Goal: Information Seeking & Learning: Learn about a topic

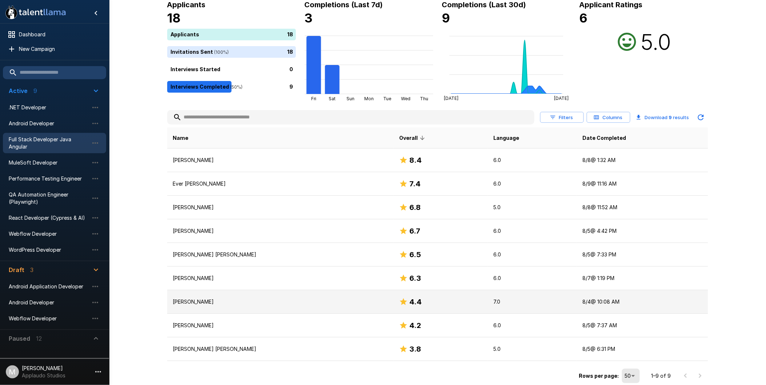
scroll to position [49, 0]
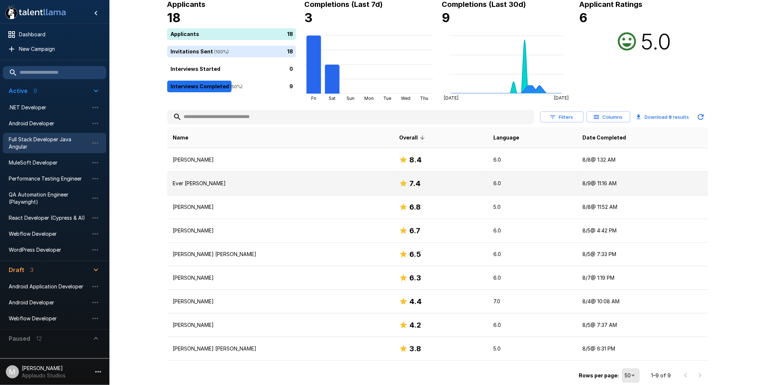
click at [225, 182] on p "Ever [PERSON_NAME]" at bounding box center [280, 183] width 215 height 7
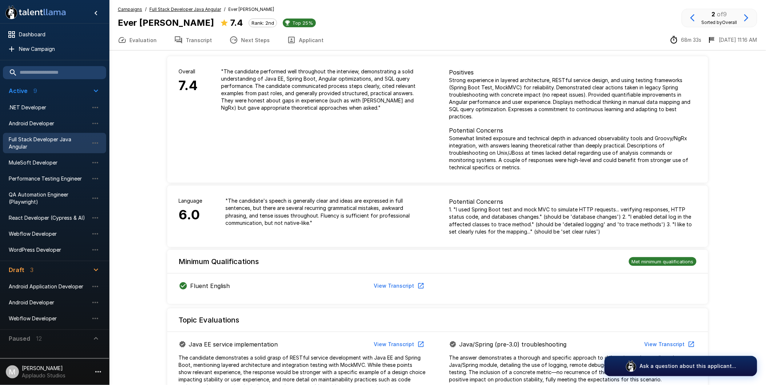
click at [212, 35] on button "Transcript" at bounding box center [192, 40] width 55 height 20
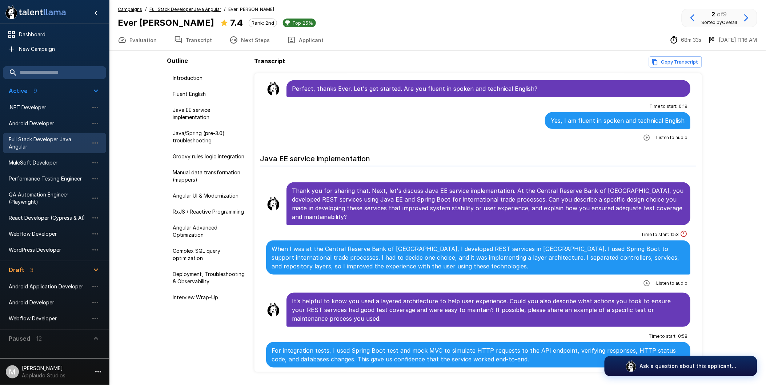
scroll to position [202, 0]
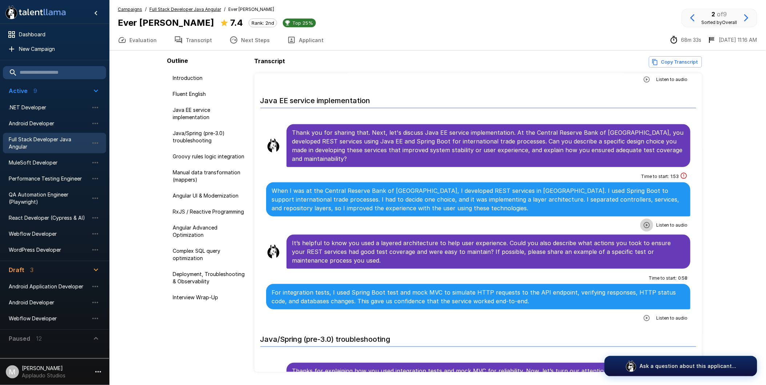
click at [643, 222] on icon "button" at bounding box center [646, 225] width 7 height 7
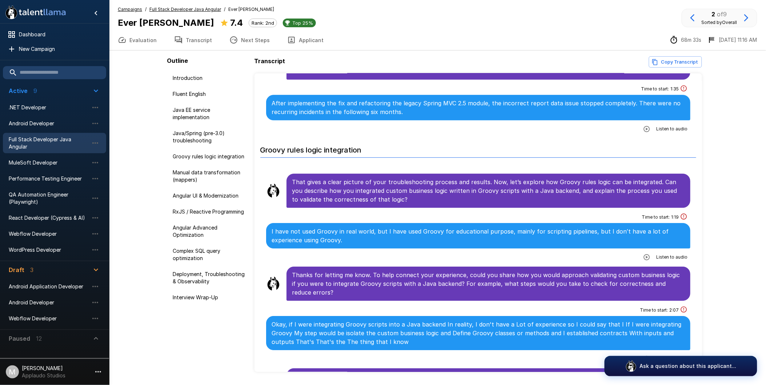
scroll to position [808, 0]
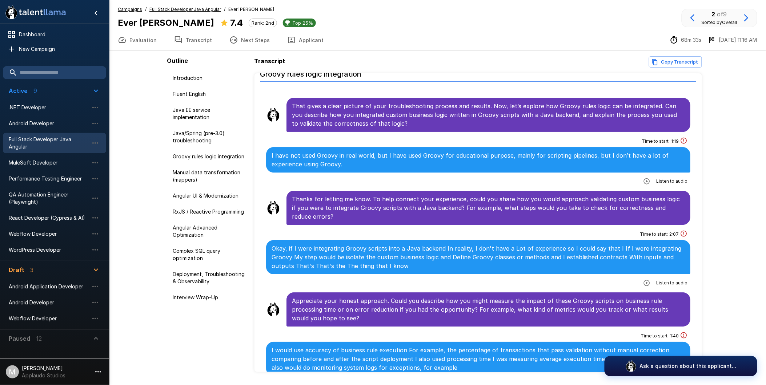
click at [238, 35] on button "Next Steps" at bounding box center [250, 40] width 58 height 20
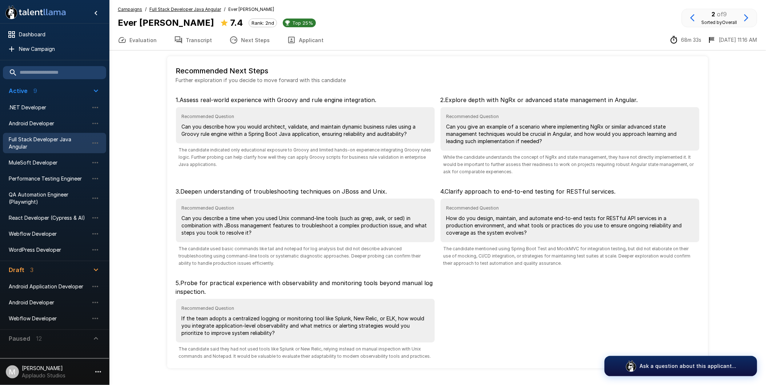
click at [190, 45] on button "Transcript" at bounding box center [192, 40] width 55 height 20
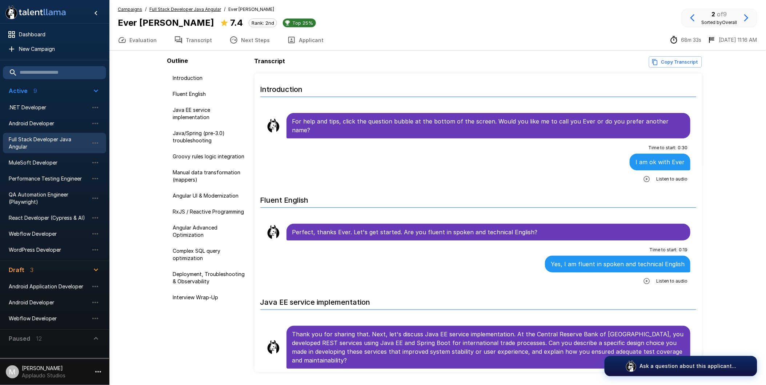
click at [235, 41] on button "Next Steps" at bounding box center [250, 40] width 58 height 20
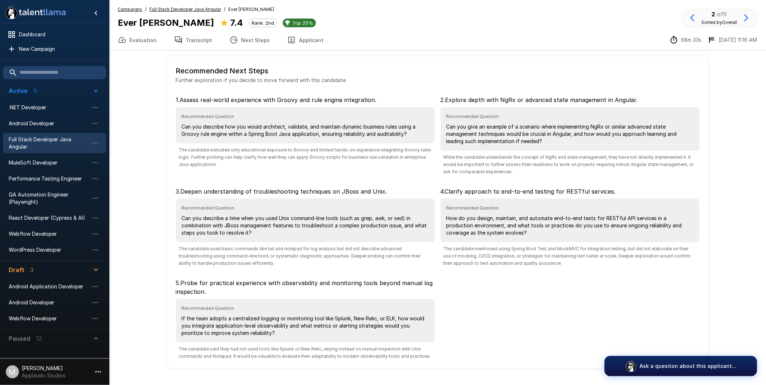
click at [156, 33] on button "Evaluation" at bounding box center [137, 40] width 56 height 20
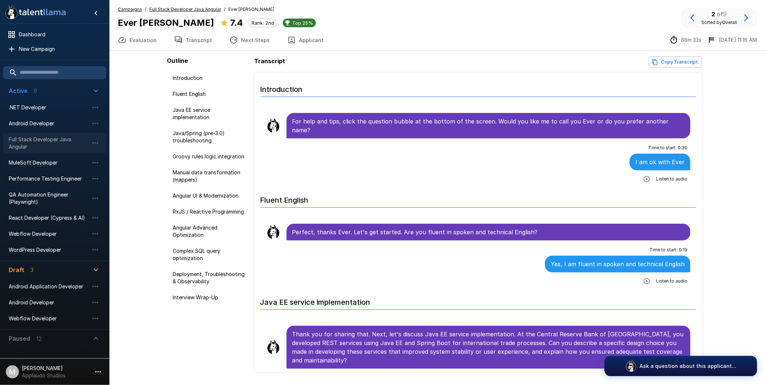
click at [50, 148] on span "Full Stack Developer Java Angular" at bounding box center [49, 143] width 80 height 15
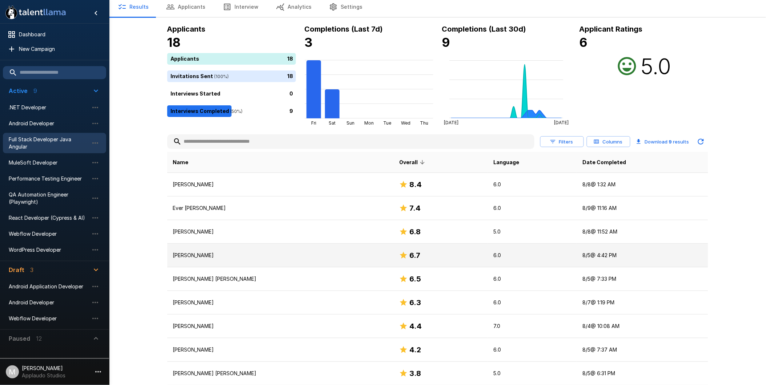
scroll to position [49, 0]
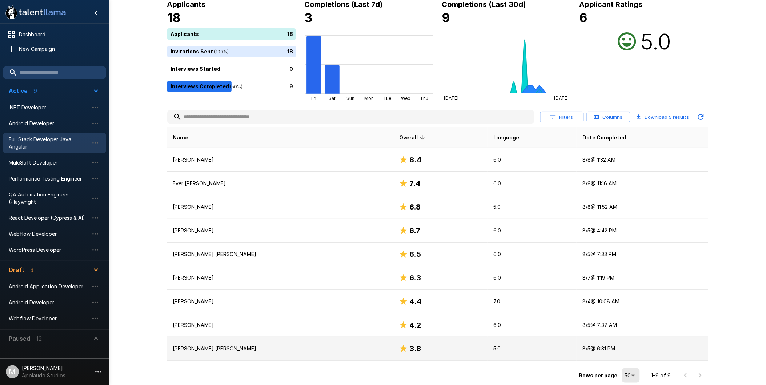
click at [297, 350] on p "[PERSON_NAME] [PERSON_NAME]" at bounding box center [280, 348] width 215 height 7
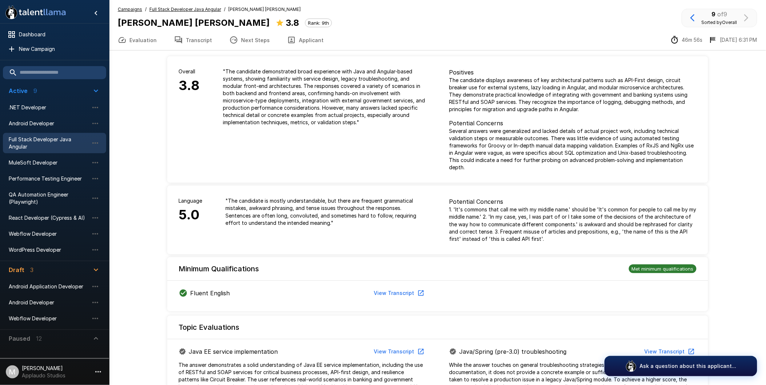
click at [408, 289] on button "View Transcript" at bounding box center [398, 293] width 55 height 13
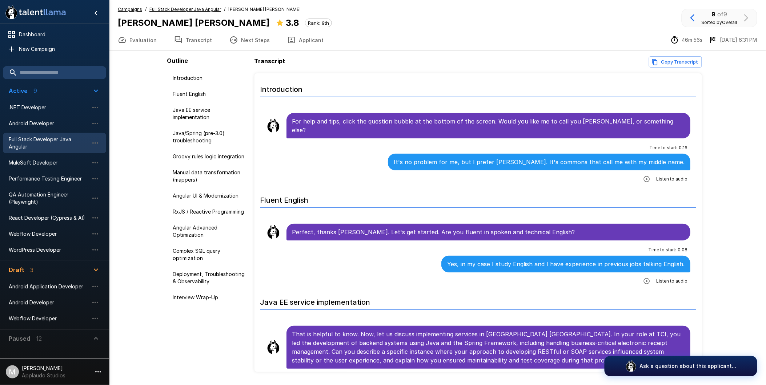
scroll to position [22, 0]
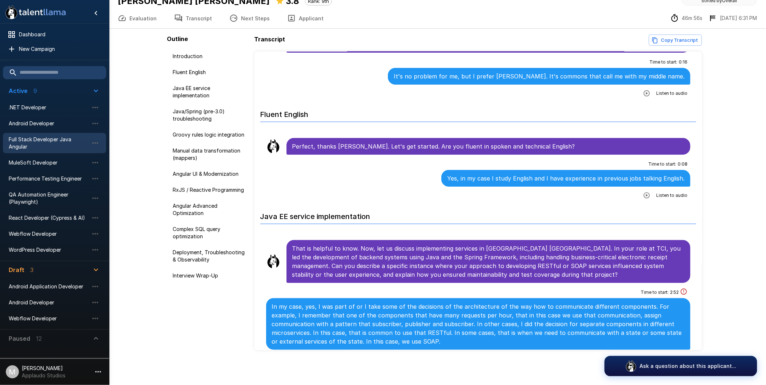
scroll to position [21, 0]
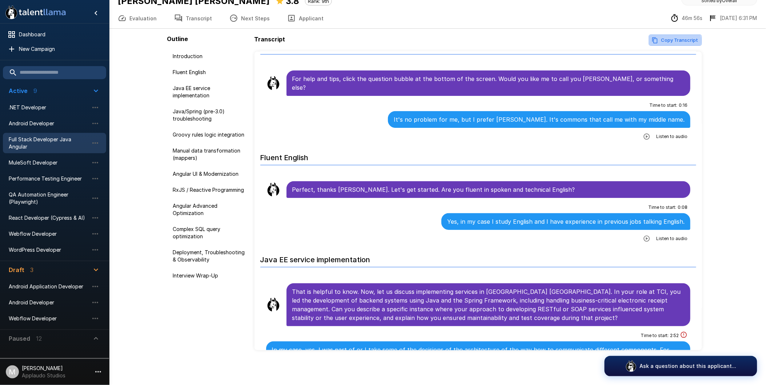
click at [675, 41] on button "Copy Transcript" at bounding box center [675, 40] width 53 height 11
click at [672, 39] on button "Copy Transcript" at bounding box center [675, 40] width 53 height 11
click at [686, 46] on div "Transcript Copy Transcript Introduction For help and tips, click the question b…" at bounding box center [481, 193] width 452 height 316
click at [684, 39] on button "Copy Transcript" at bounding box center [675, 40] width 53 height 11
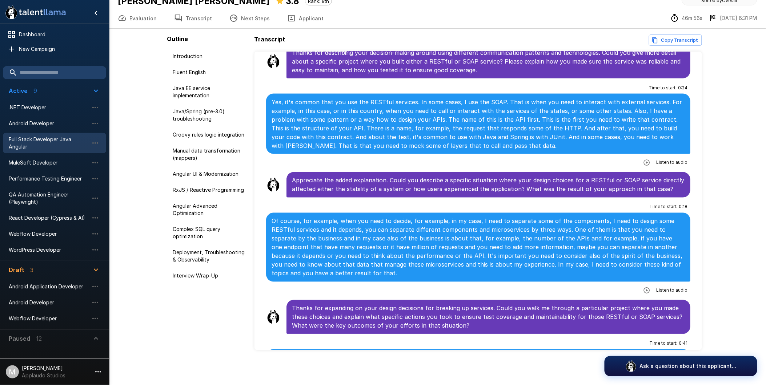
scroll to position [304, 0]
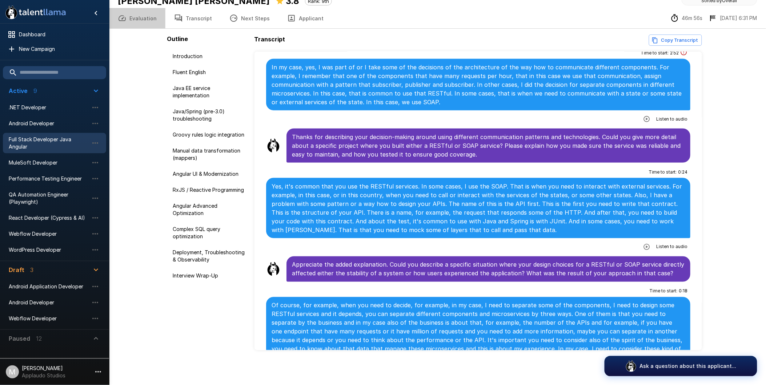
click at [152, 15] on button "Evaluation" at bounding box center [137, 18] width 56 height 20
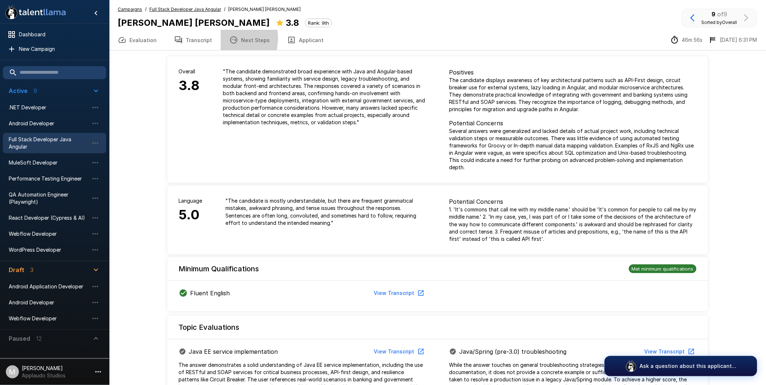
click at [221, 38] on button "Next Steps" at bounding box center [250, 40] width 58 height 20
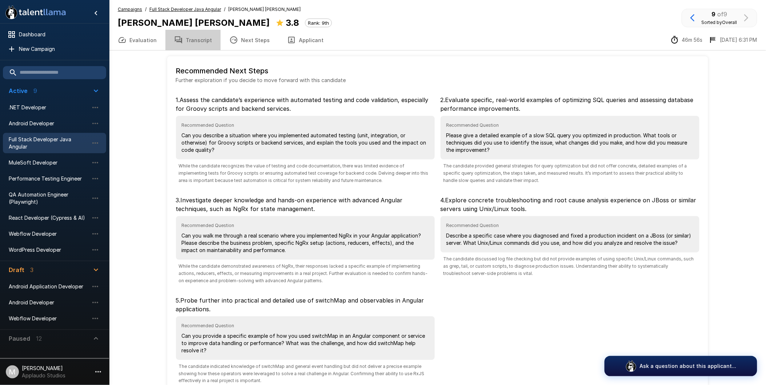
click at [205, 38] on button "Transcript" at bounding box center [192, 40] width 55 height 20
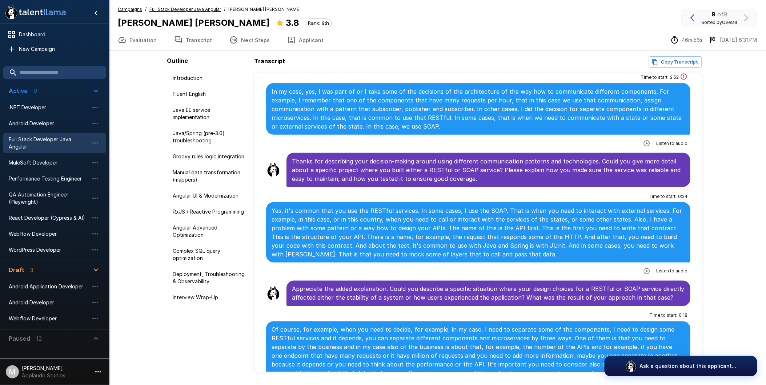
scroll to position [283, 0]
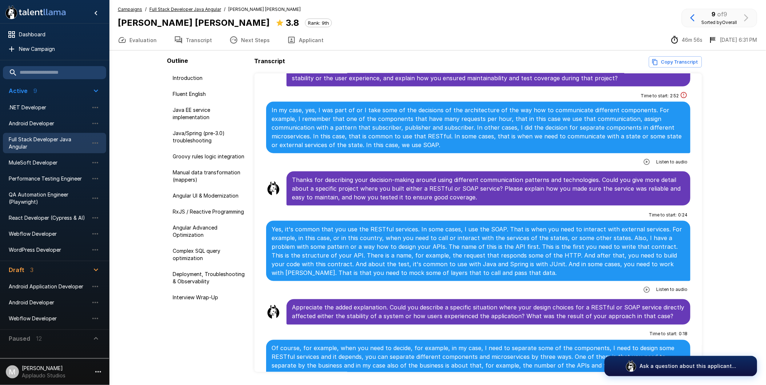
click at [647, 156] on button "button" at bounding box center [646, 162] width 13 height 13
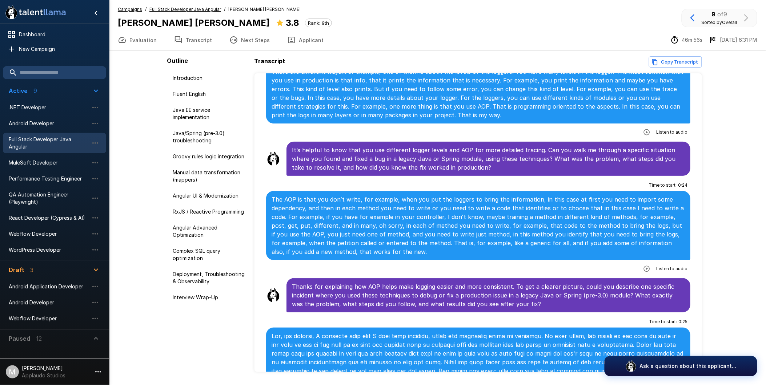
scroll to position [969, 0]
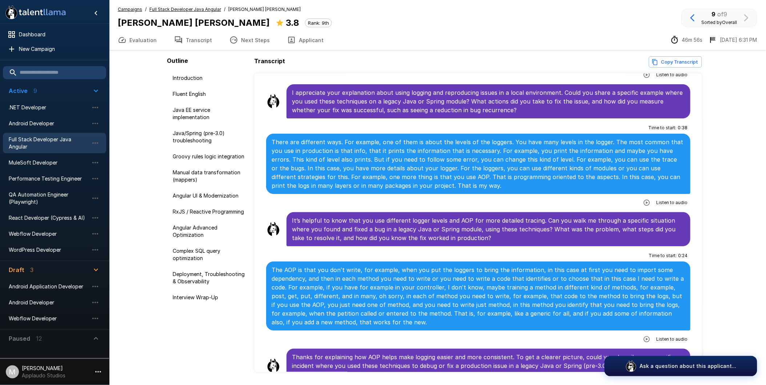
click at [198, 43] on button "Transcript" at bounding box center [192, 40] width 55 height 20
click at [144, 41] on button "Evaluation" at bounding box center [137, 40] width 56 height 20
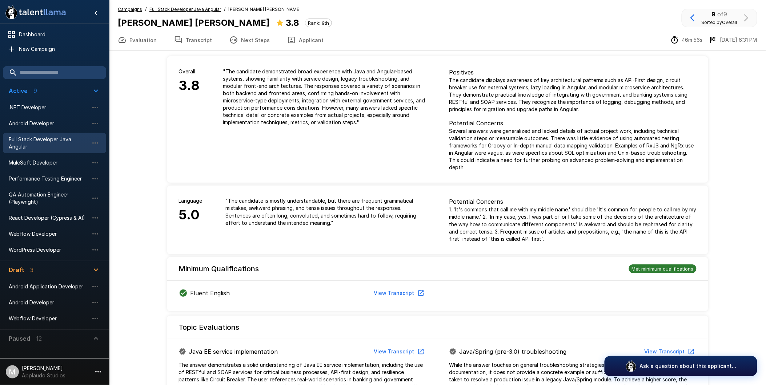
scroll to position [202, 0]
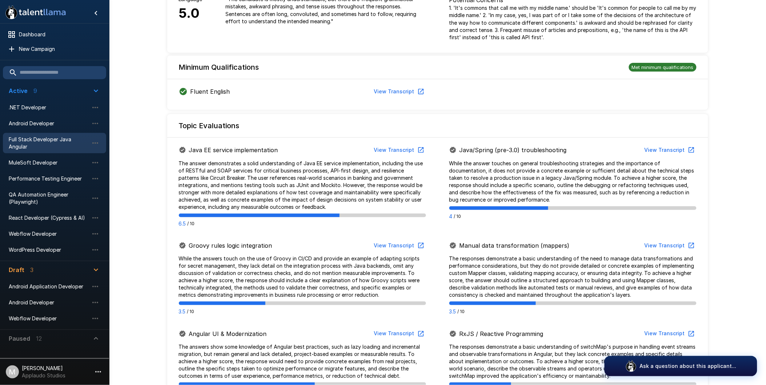
click at [328, 176] on p "The answer demonstrates a solid understanding of Java EE service implementation…" at bounding box center [302, 185] width 247 height 51
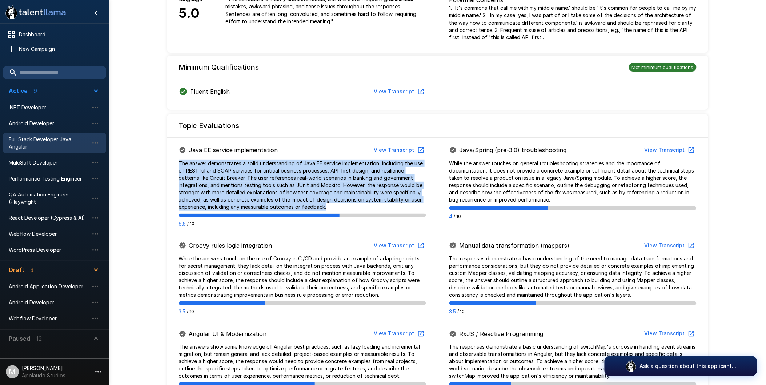
click at [328, 176] on p "The answer demonstrates a solid understanding of Java EE service implementation…" at bounding box center [302, 185] width 247 height 51
click at [329, 175] on p "The answer demonstrates a solid understanding of Java EE service implementation…" at bounding box center [302, 185] width 247 height 51
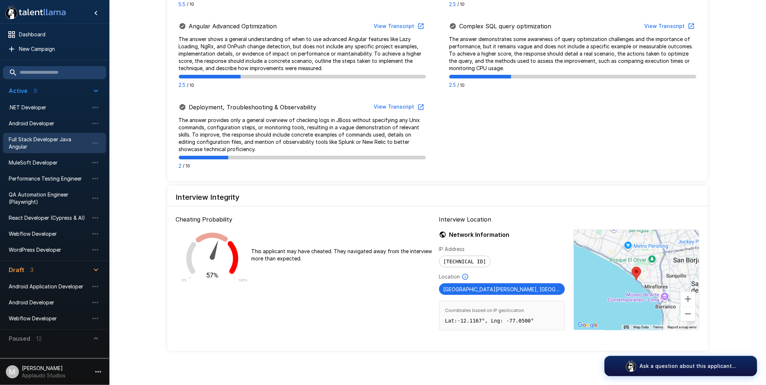
scroll to position [348, 0]
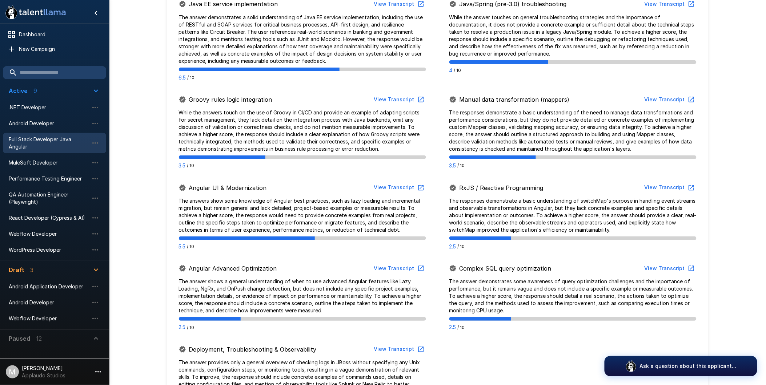
click at [300, 202] on p "The answers show some knowledge of Angular best practices, such as lazy loading…" at bounding box center [302, 215] width 247 height 36
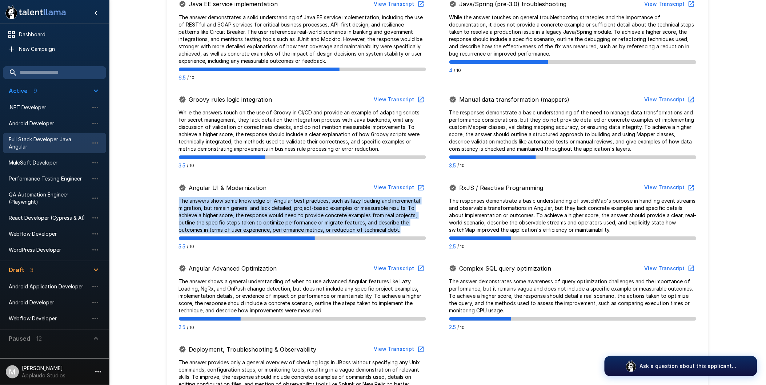
click at [300, 202] on p "The answers show some knowledge of Angular best practices, such as lazy loading…" at bounding box center [302, 215] width 247 height 36
click at [320, 197] on p "The answers show some knowledge of Angular best practices, such as lazy loading…" at bounding box center [302, 215] width 247 height 36
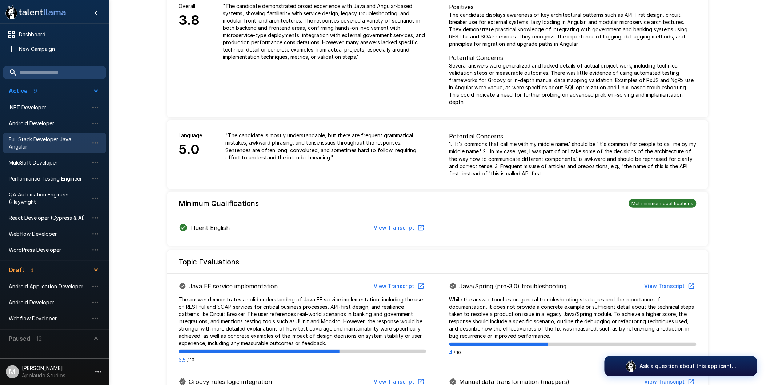
scroll to position [0, 0]
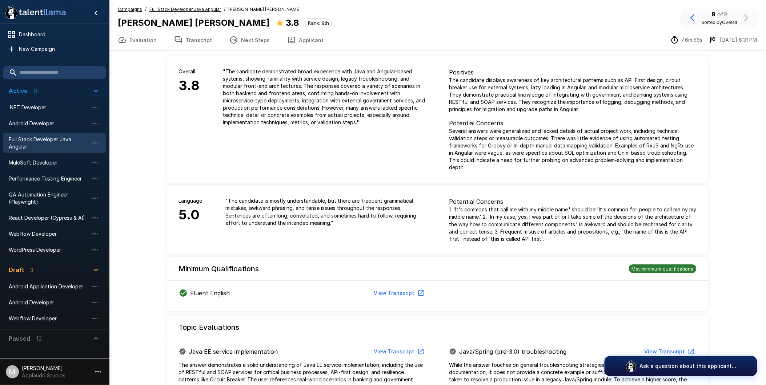
click at [204, 41] on button "Transcript" at bounding box center [192, 40] width 55 height 20
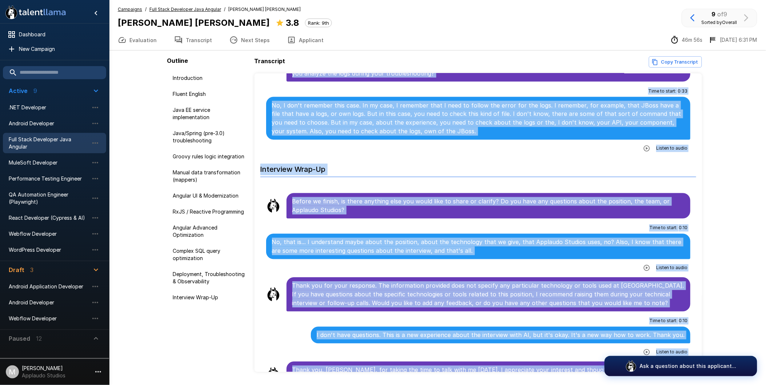
scroll to position [22, 0]
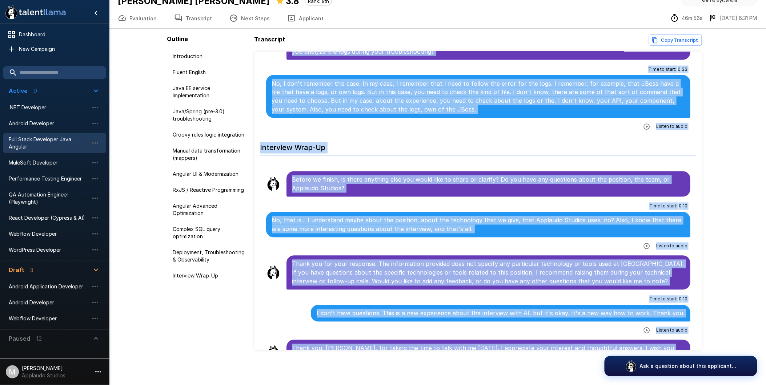
drag, startPoint x: 260, startPoint y: 88, endPoint x: 665, endPoint y: 345, distance: 479.8
click at [65, 137] on span "Full Stack Developer Java Angular" at bounding box center [49, 143] width 80 height 15
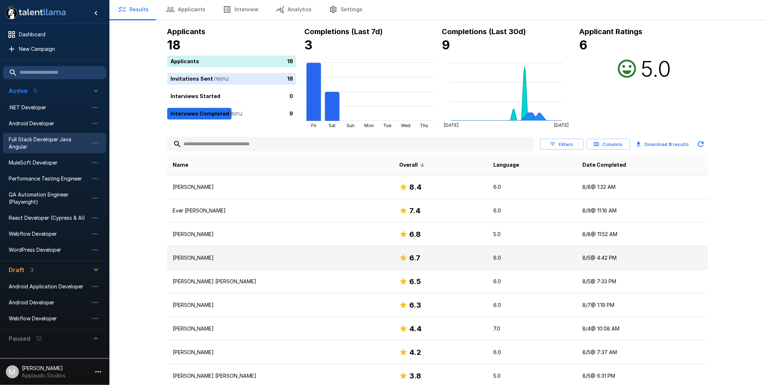
scroll to position [49, 0]
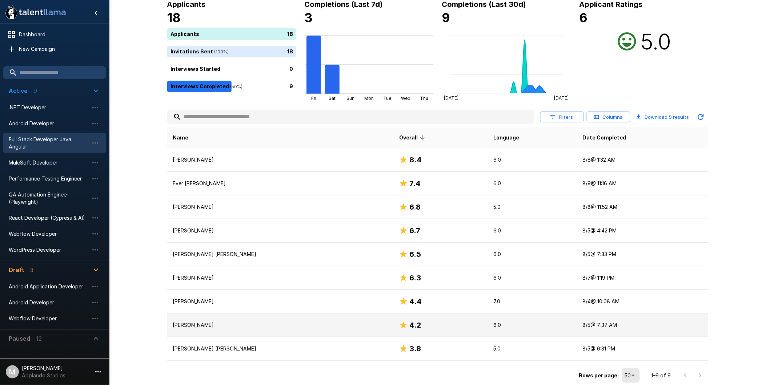
click at [256, 328] on p "[PERSON_NAME]" at bounding box center [280, 325] width 215 height 7
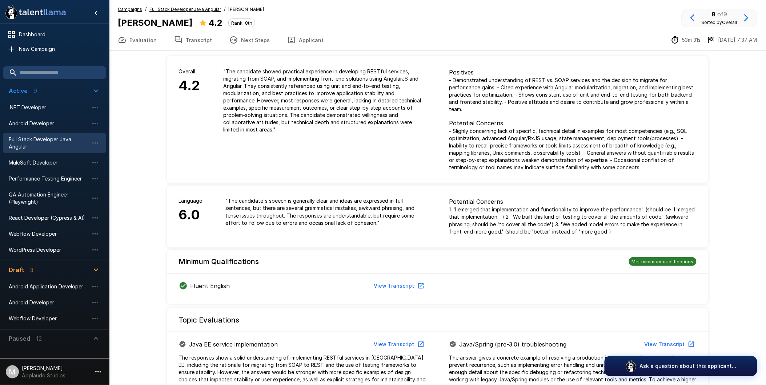
click at [201, 40] on button "Transcript" at bounding box center [192, 40] width 55 height 20
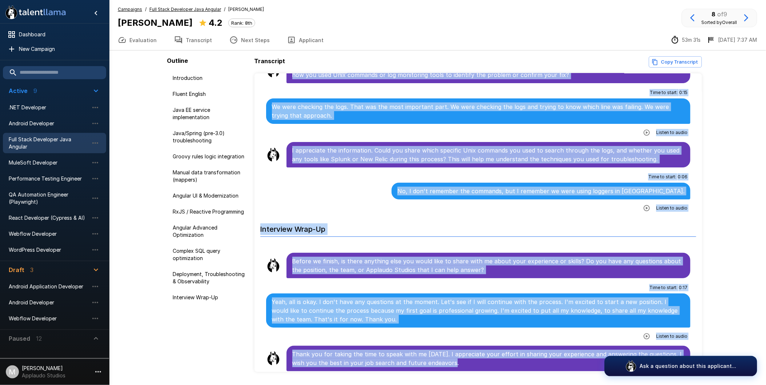
scroll to position [22, 0]
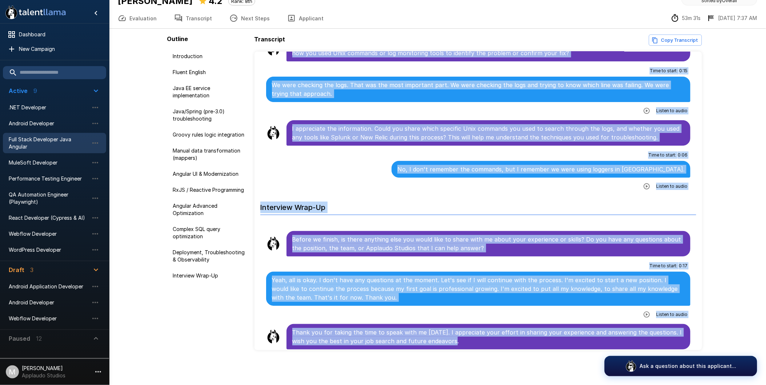
drag, startPoint x: 260, startPoint y: 89, endPoint x: 543, endPoint y: 337, distance: 376.2
click at [139, 20] on button "Evaluation" at bounding box center [137, 18] width 56 height 20
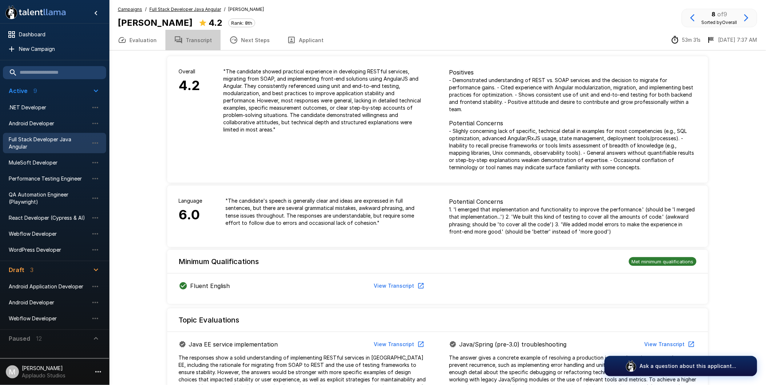
click at [203, 39] on button "Transcript" at bounding box center [192, 40] width 55 height 20
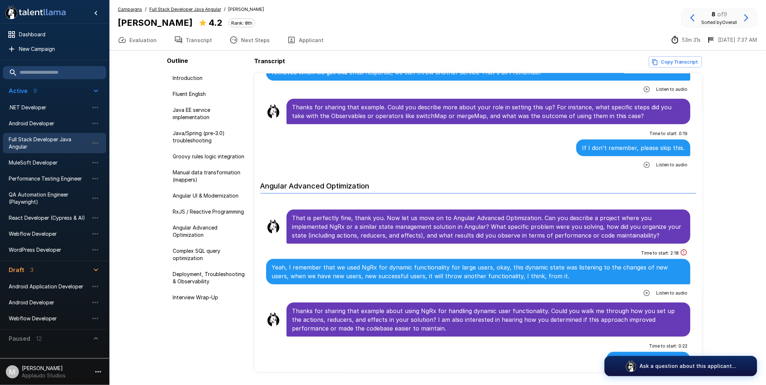
scroll to position [2141, 0]
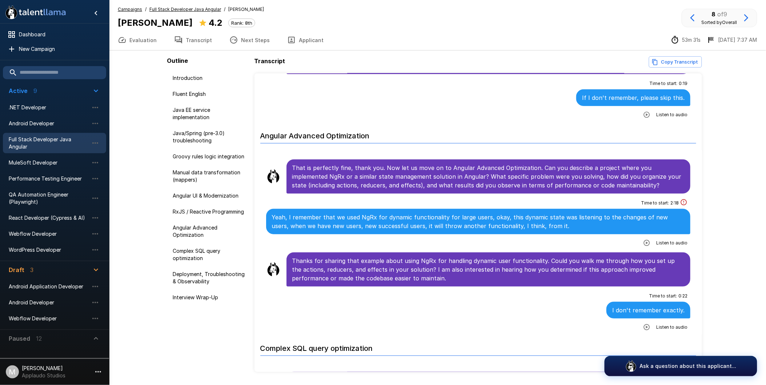
click at [643, 240] on icon "button" at bounding box center [646, 243] width 7 height 7
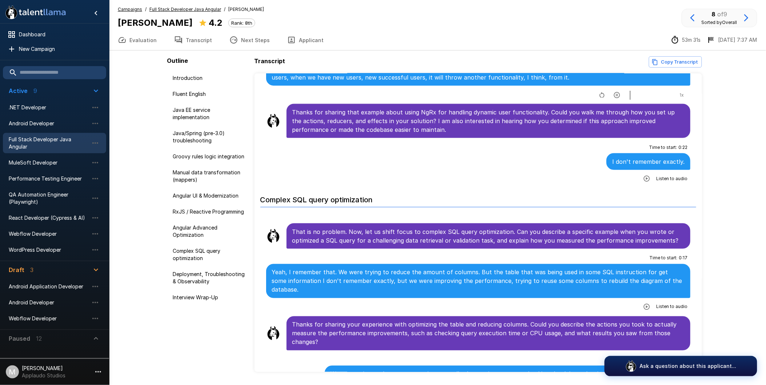
scroll to position [2182, 0]
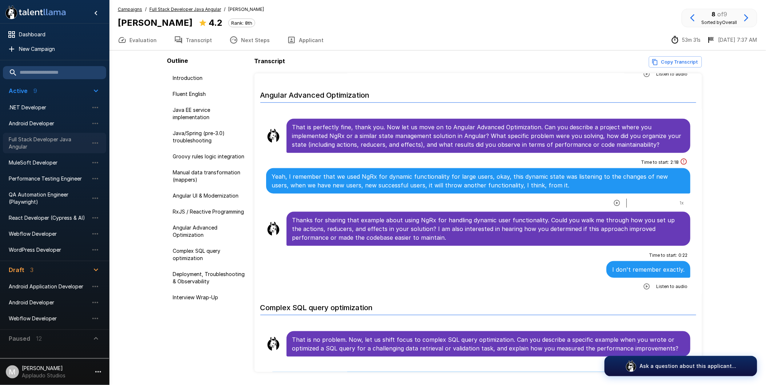
click at [67, 141] on span "Full Stack Developer Java Angular" at bounding box center [49, 143] width 80 height 15
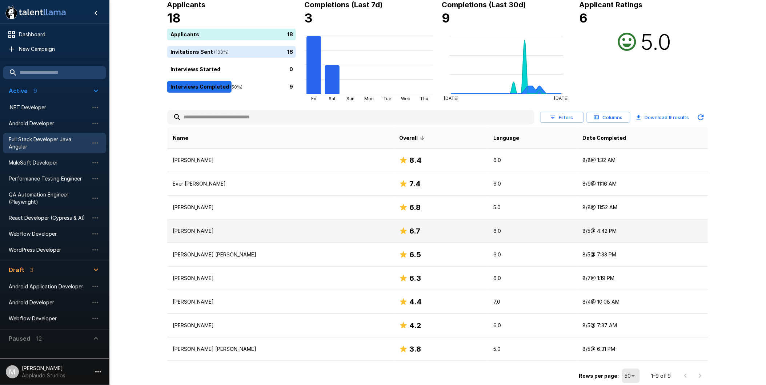
scroll to position [49, 0]
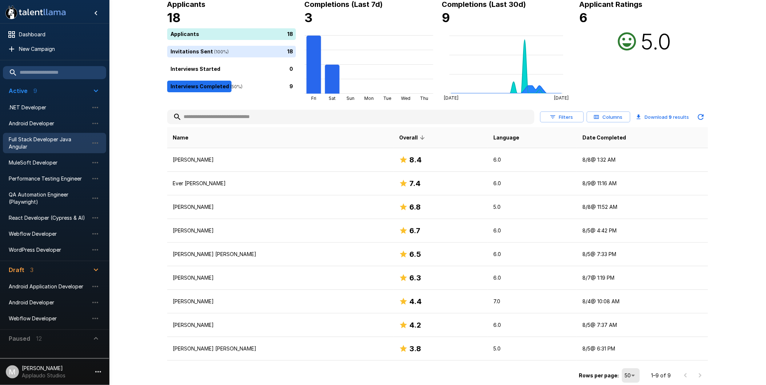
click at [703, 375] on div at bounding box center [693, 376] width 29 height 15
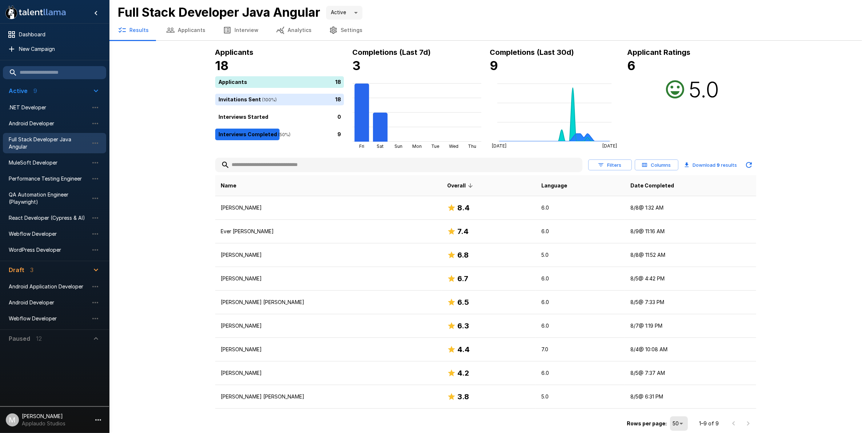
drag, startPoint x: 752, startPoint y: 1, endPoint x: 635, endPoint y: 128, distance: 172.4
click at [635, 128] on div "Applicant Ratings 6 5.0" at bounding box center [692, 98] width 129 height 103
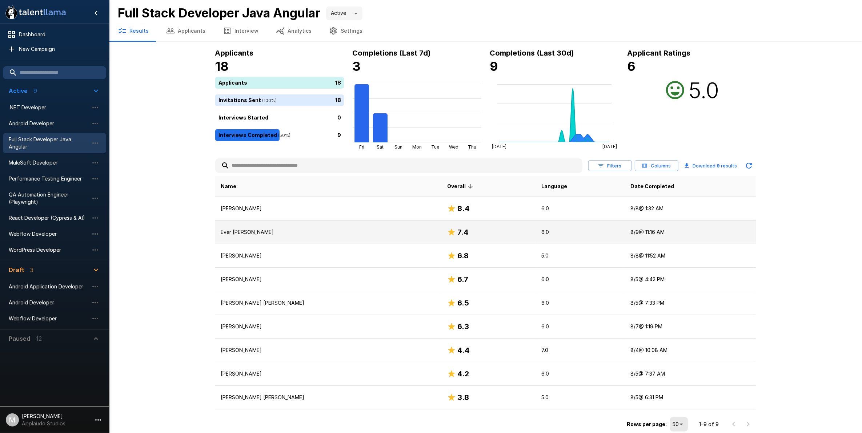
scroll to position [0, 0]
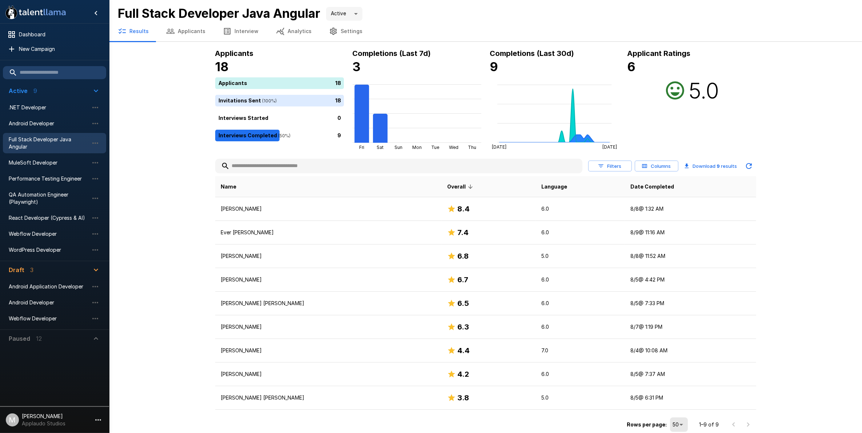
click at [53, 144] on span "Full Stack Developer Java Angular" at bounding box center [49, 143] width 80 height 15
click at [613, 167] on button "Filters" at bounding box center [610, 166] width 44 height 11
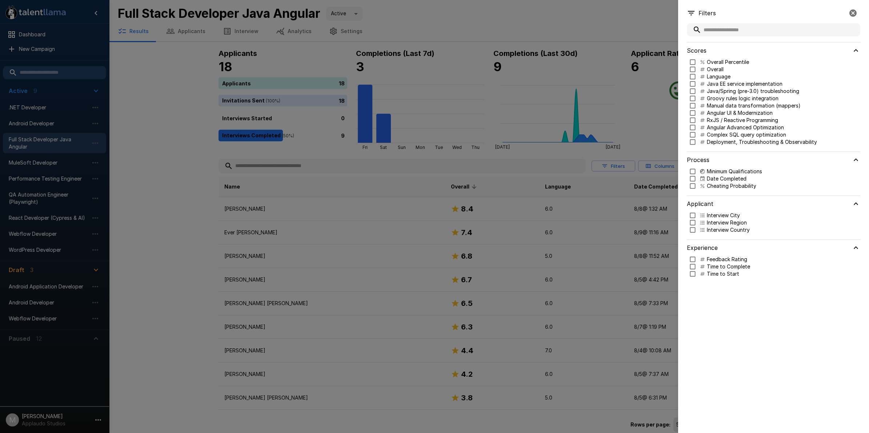
click at [772, 13] on icon "button" at bounding box center [852, 12] width 7 height 7
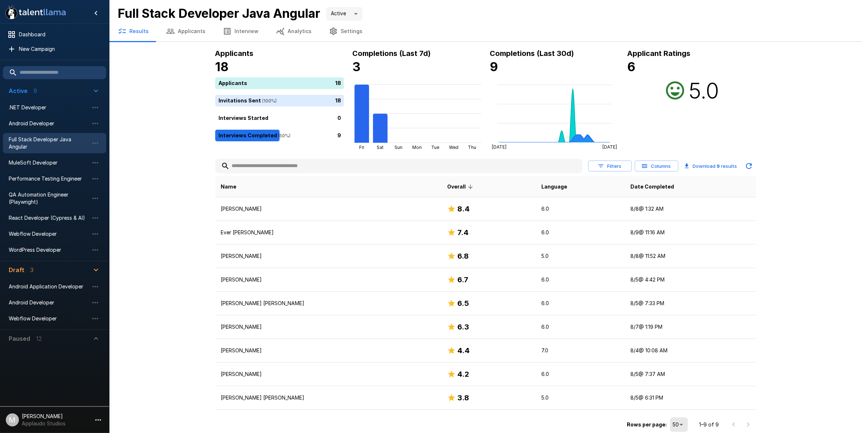
click at [676, 164] on button "Columns" at bounding box center [657, 166] width 44 height 11
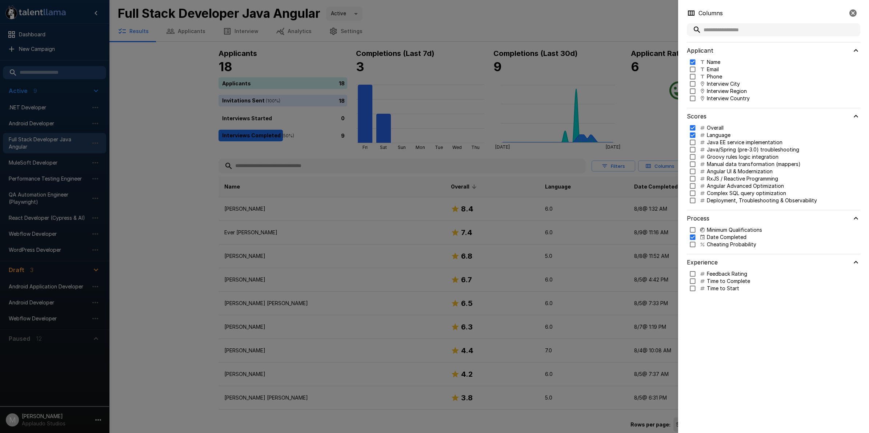
click at [772, 8] on button "button" at bounding box center [853, 13] width 15 height 15
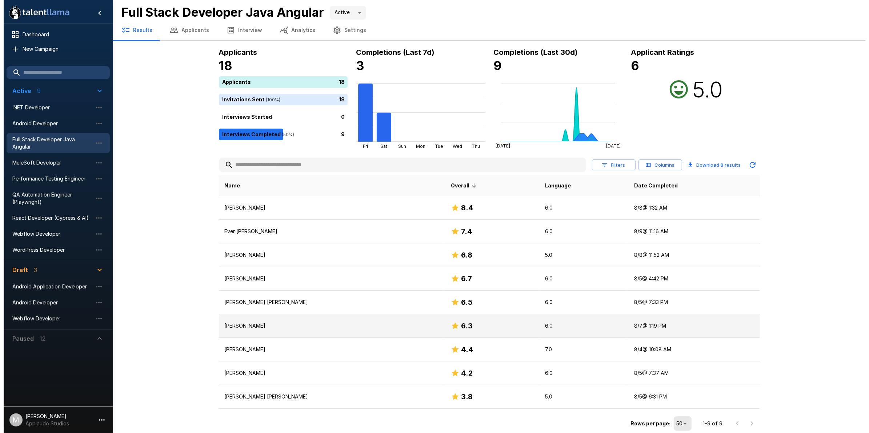
scroll to position [2, 0]
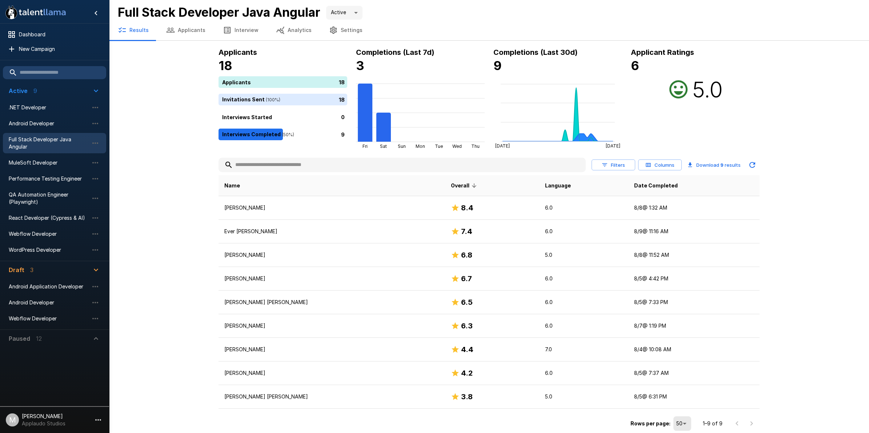
click at [677, 385] on body ".st0{fill:#FFFFFF;} .st1{fill:#76a4ed;} Dashboard New Campaign Active 9 .NET De…" at bounding box center [434, 215] width 869 height 433
click at [684, 385] on li "25" at bounding box center [683, 391] width 21 height 13
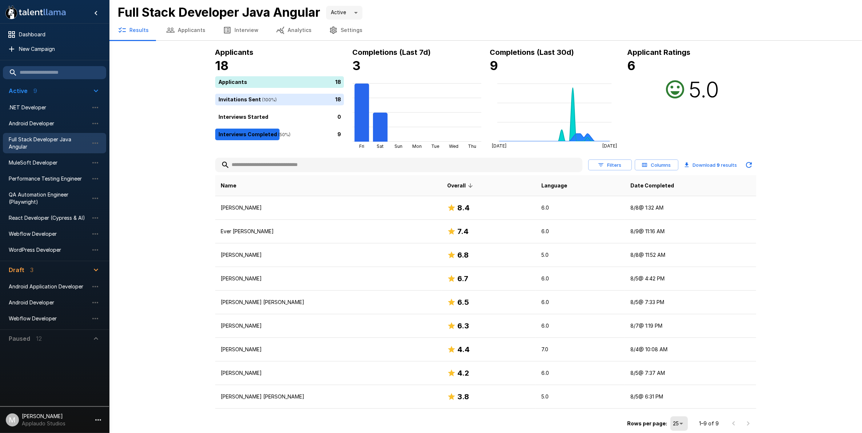
click at [772, 298] on div ".st0{fill:#FFFFFF;} .st1{fill:#76a4ed;} Dashboard New Campaign Active 9 .NET De…" at bounding box center [485, 216] width 753 height 435
drag, startPoint x: 721, startPoint y: 397, endPoint x: 596, endPoint y: 397, distance: 124.7
click at [596, 385] on p "5.0" at bounding box center [579, 396] width 77 height 7
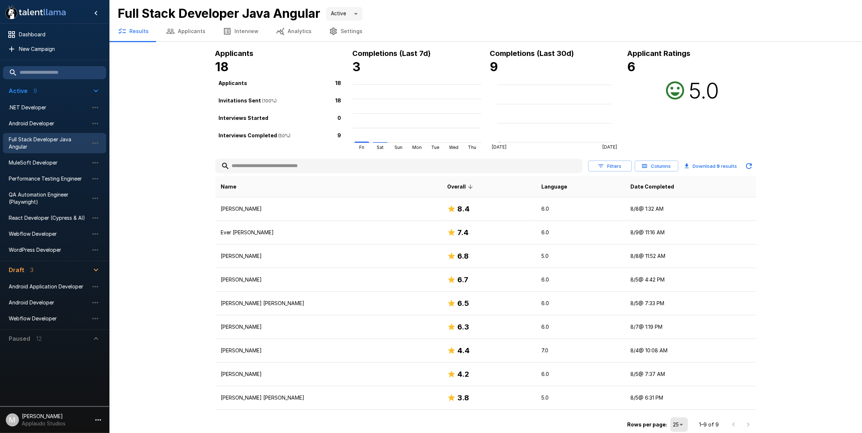
scroll to position [2, 0]
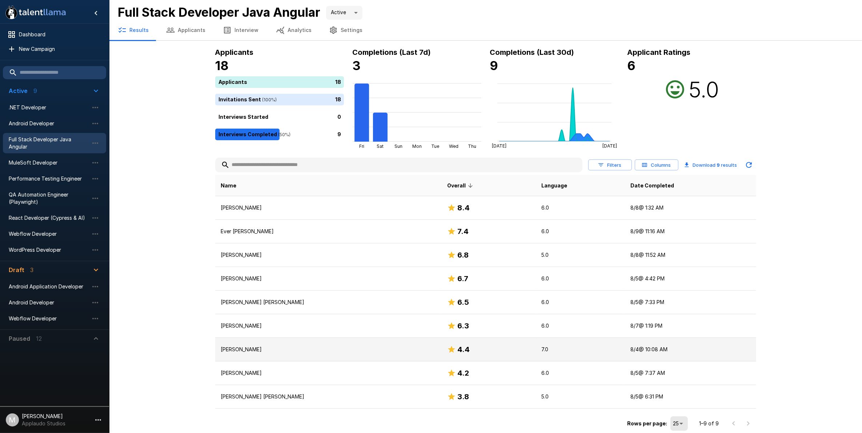
click at [266, 355] on td "[PERSON_NAME]" at bounding box center [328, 350] width 227 height 24
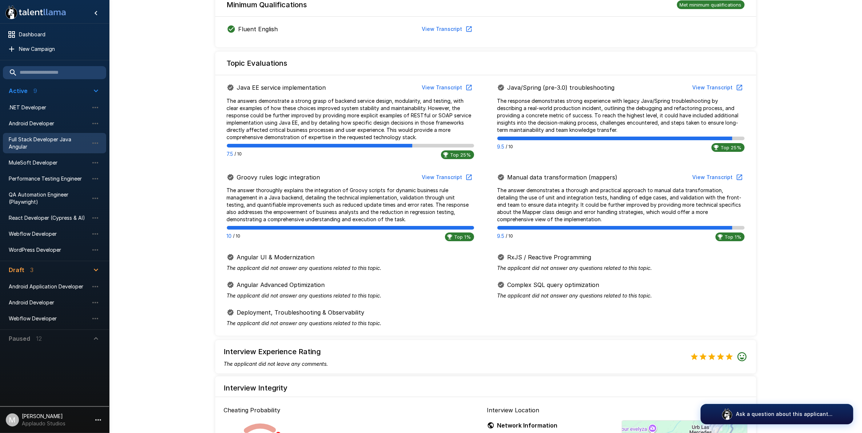
scroll to position [182, 0]
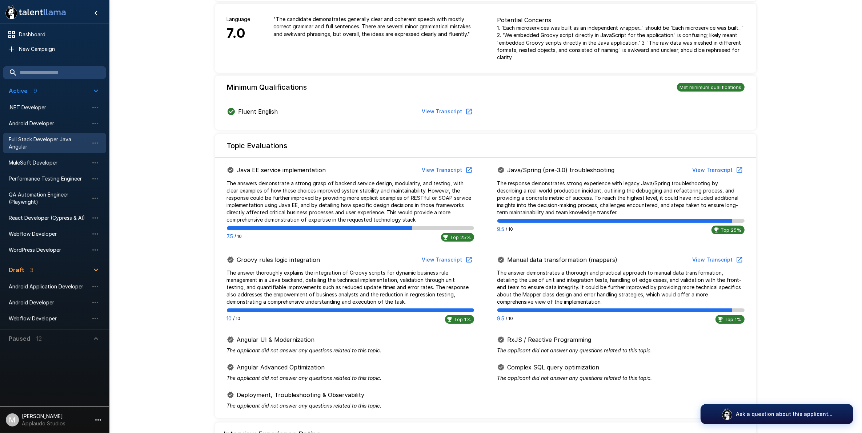
scroll to position [2, 0]
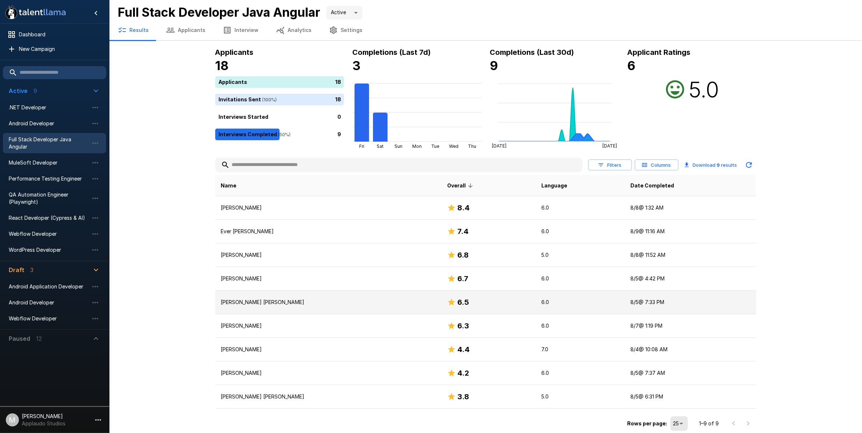
click at [293, 297] on td "[PERSON_NAME] [PERSON_NAME]" at bounding box center [328, 303] width 227 height 24
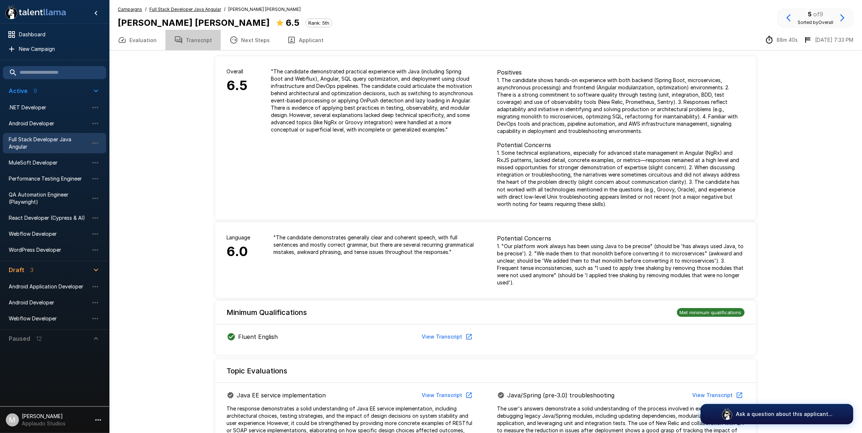
click at [208, 41] on button "Transcript" at bounding box center [192, 40] width 55 height 20
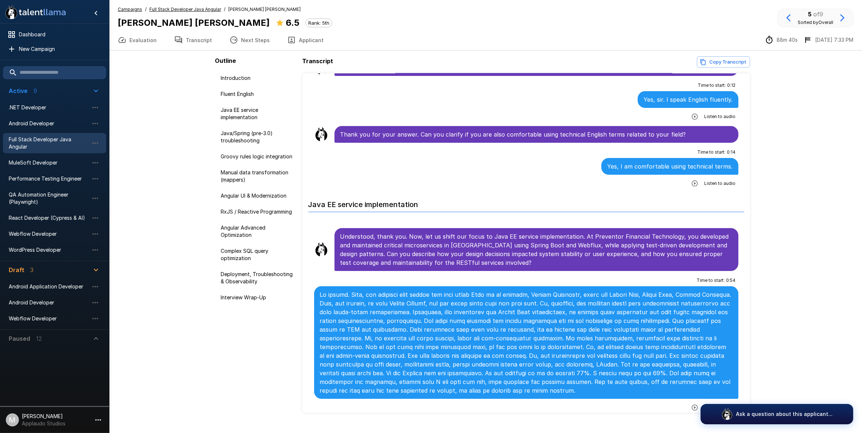
scroll to position [227, 0]
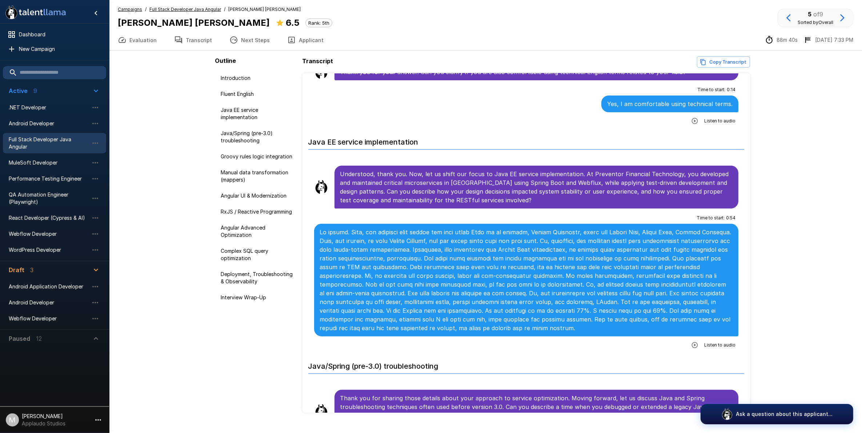
click at [691, 342] on icon "button" at bounding box center [694, 345] width 7 height 7
click at [44, 141] on span "Full Stack Developer Java Angular" at bounding box center [49, 143] width 80 height 15
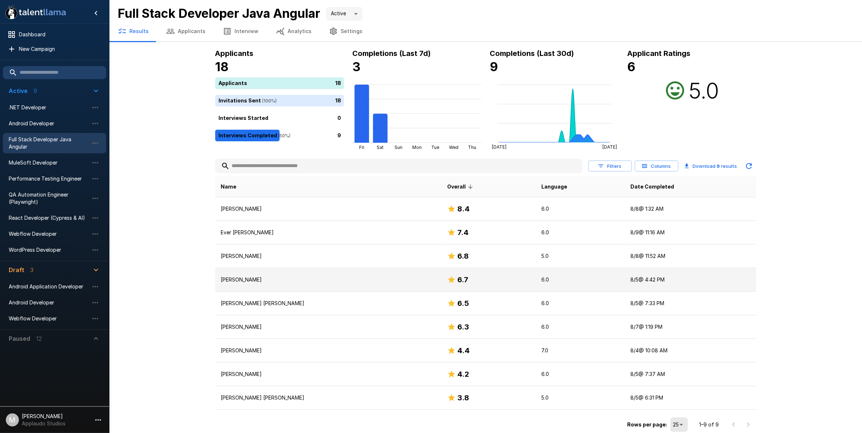
click at [270, 278] on p "[PERSON_NAME]" at bounding box center [328, 279] width 215 height 7
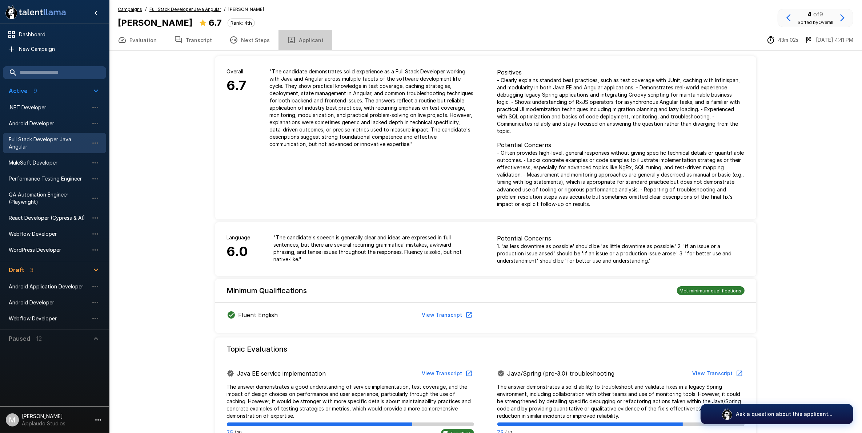
click at [307, 44] on button "Applicant" at bounding box center [306, 40] width 54 height 20
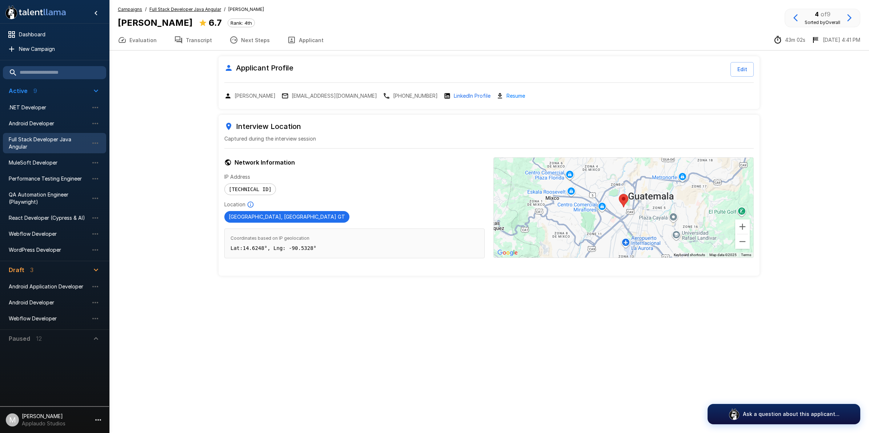
click at [197, 43] on button "Transcript" at bounding box center [192, 40] width 55 height 20
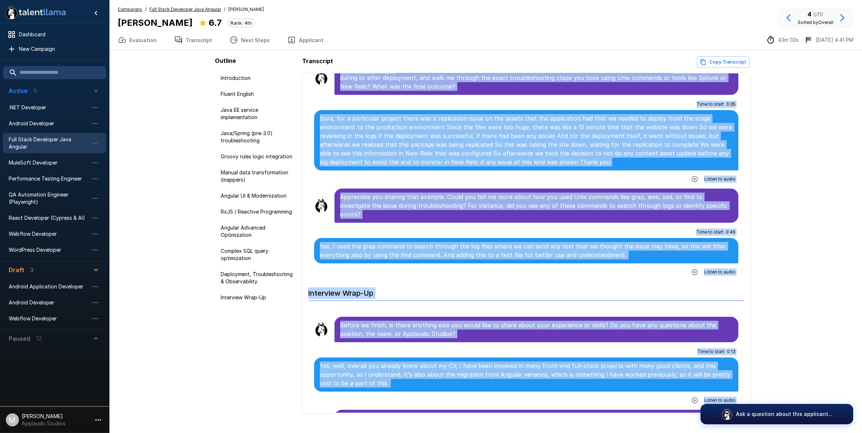
scroll to position [15, 0]
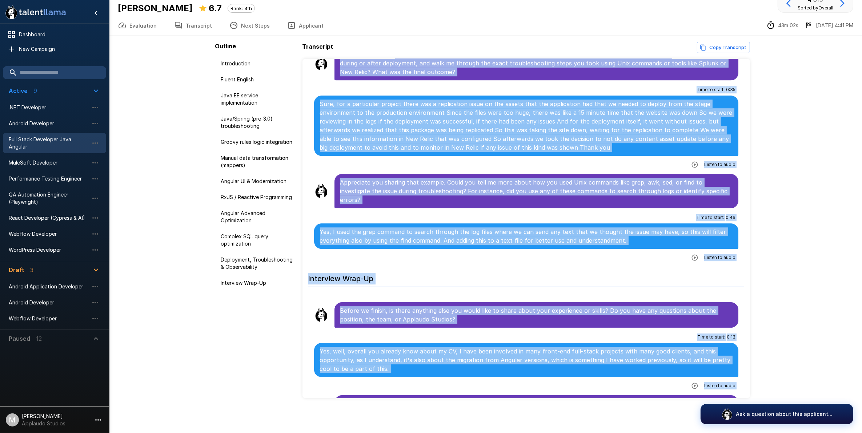
drag, startPoint x: 306, startPoint y: 88, endPoint x: 432, endPoint y: 393, distance: 329.7
drag, startPoint x: 408, startPoint y: 373, endPoint x: 406, endPoint y: 378, distance: 4.9
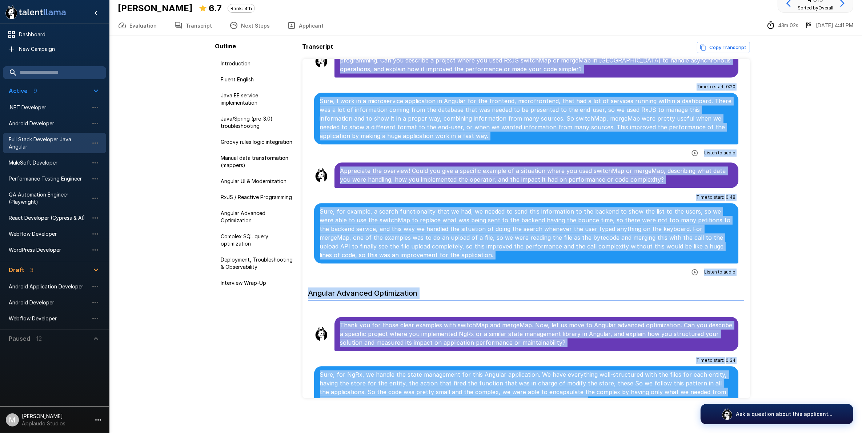
scroll to position [1802, 0]
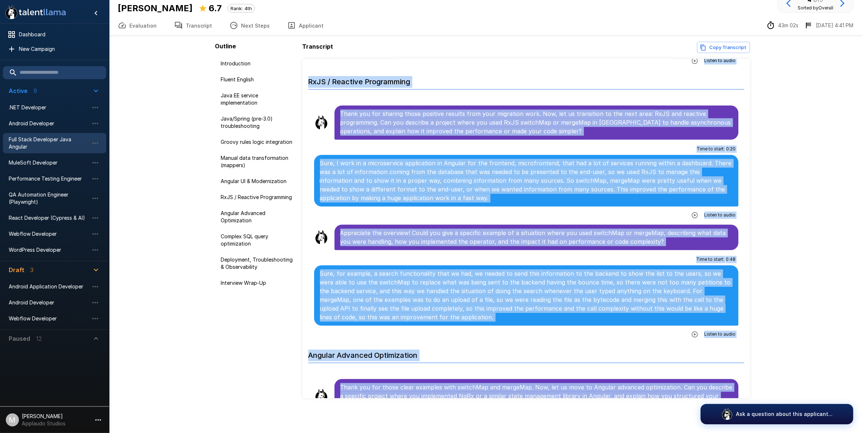
click at [304, 12] on div "Campaigns / Full Stack Developer Java Angular / [PERSON_NAME] [PERSON_NAME] [PE…" at bounding box center [486, 3] width 736 height 24
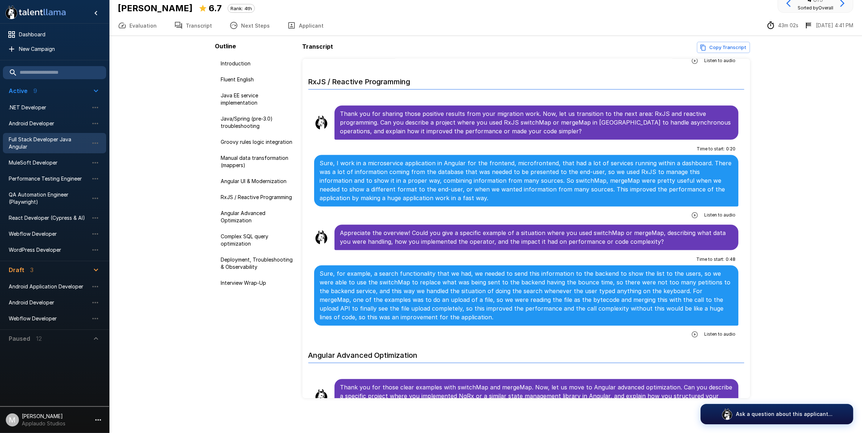
click at [304, 19] on button "Applicant" at bounding box center [306, 25] width 54 height 20
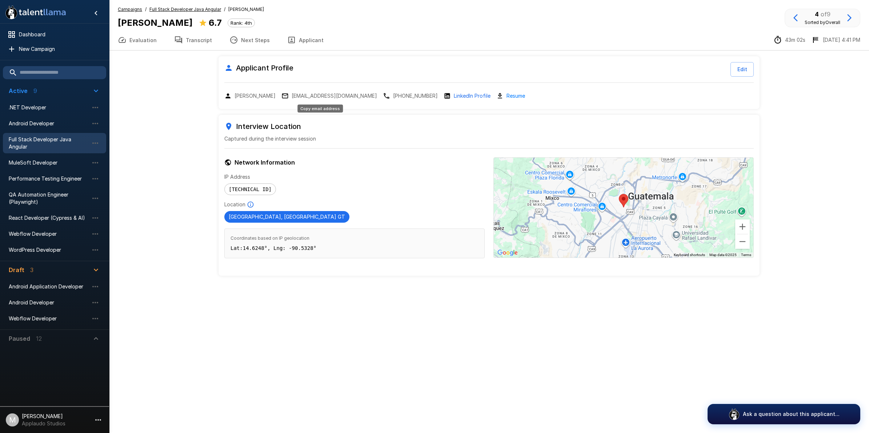
drag, startPoint x: 322, startPoint y: 95, endPoint x: 264, endPoint y: 95, distance: 57.8
click at [265, 94] on p "[PERSON_NAME]" at bounding box center [255, 95] width 41 height 7
click at [322, 95] on p "[EMAIL_ADDRESS][DOMAIN_NAME]" at bounding box center [334, 95] width 85 height 7
click at [73, 148] on span "Full Stack Developer Java Angular" at bounding box center [49, 143] width 80 height 15
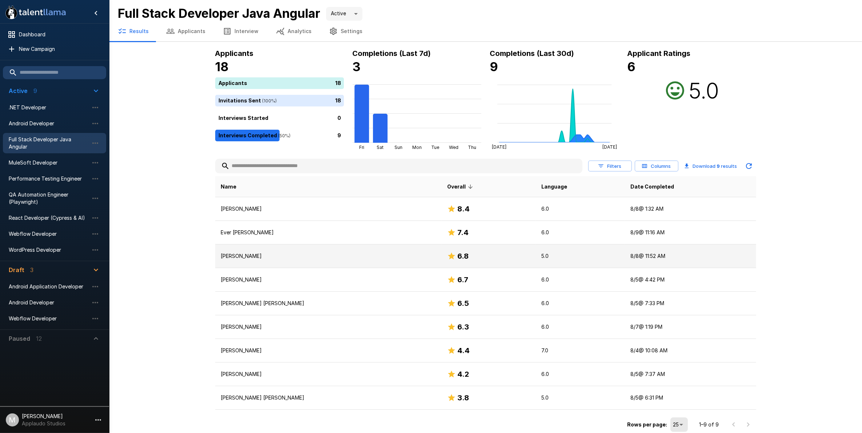
click at [271, 259] on p "[PERSON_NAME]" at bounding box center [328, 256] width 215 height 7
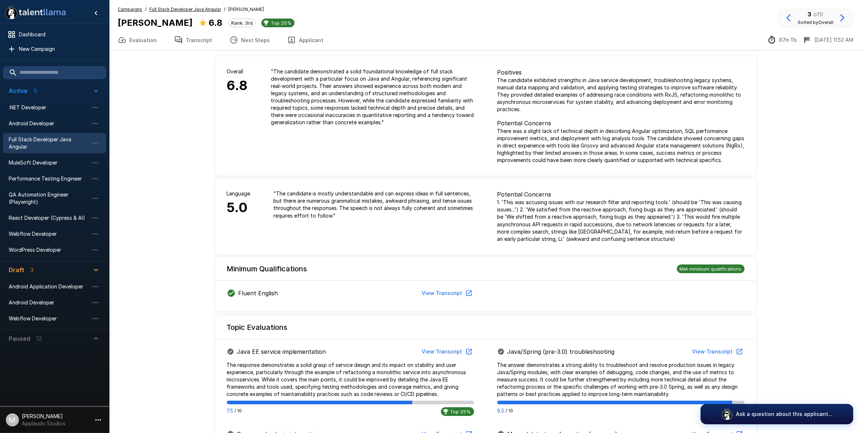
click at [297, 40] on button "Applicant" at bounding box center [306, 40] width 54 height 20
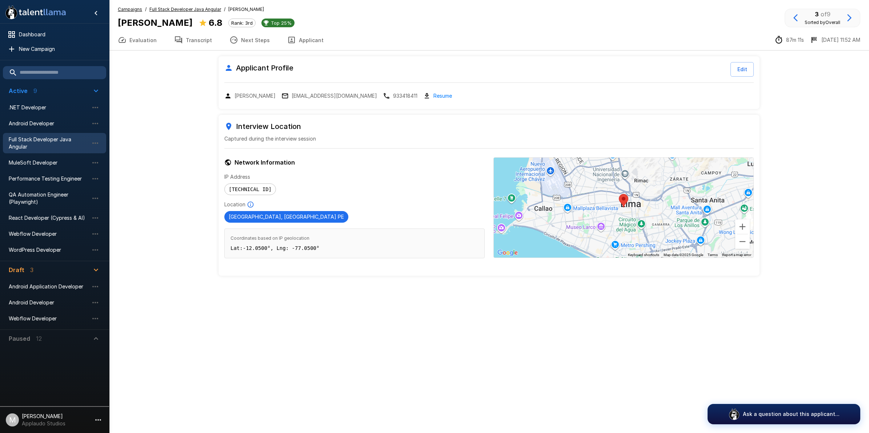
click at [353, 95] on p "[EMAIL_ADDRESS][DOMAIN_NAME]" at bounding box center [334, 95] width 85 height 7
click at [305, 35] on button "Applicant" at bounding box center [306, 40] width 54 height 20
click at [304, 35] on button "Applicant" at bounding box center [306, 40] width 54 height 20
click at [304, 37] on button "Applicant" at bounding box center [306, 40] width 54 height 20
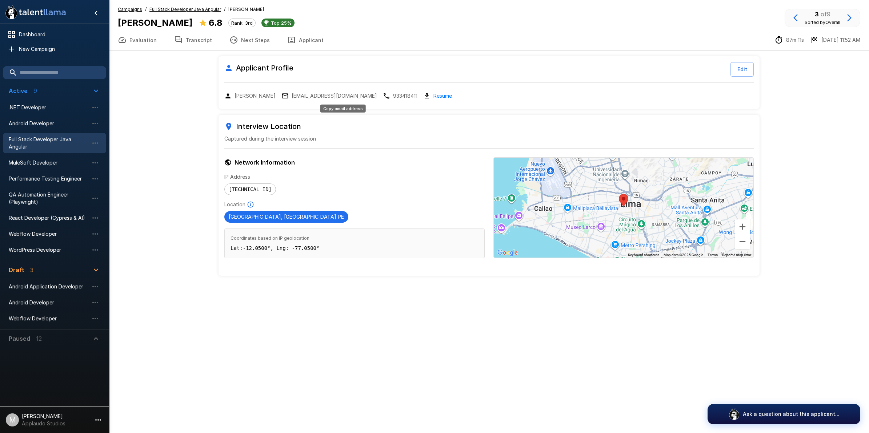
click at [364, 95] on p "[EMAIL_ADDRESS][DOMAIN_NAME]" at bounding box center [334, 95] width 85 height 7
click at [202, 40] on button "Transcript" at bounding box center [192, 40] width 55 height 20
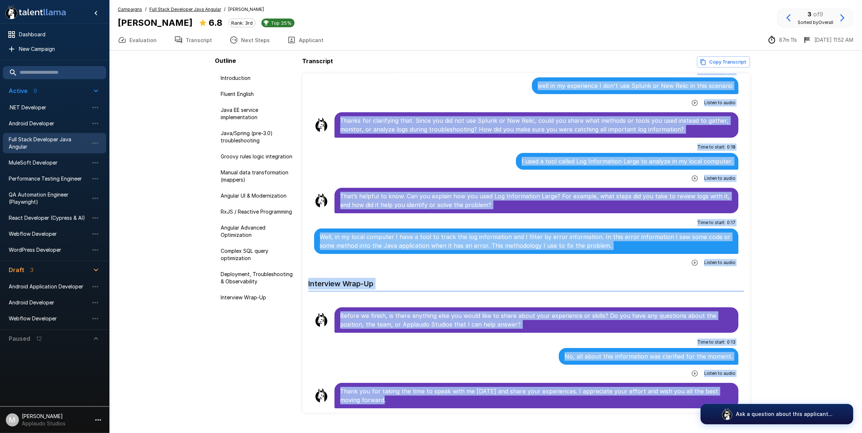
scroll to position [3206, 0]
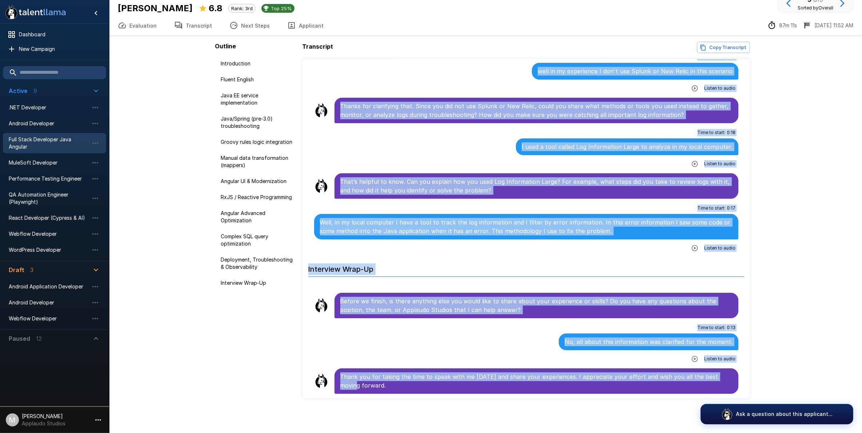
drag, startPoint x: 308, startPoint y: 90, endPoint x: 728, endPoint y: 377, distance: 508.8
click at [691, 250] on icon "button" at bounding box center [694, 248] width 7 height 7
click at [593, 224] on p "Well, in my local computer I have a tool to track the log information and I fil…" at bounding box center [526, 226] width 413 height 17
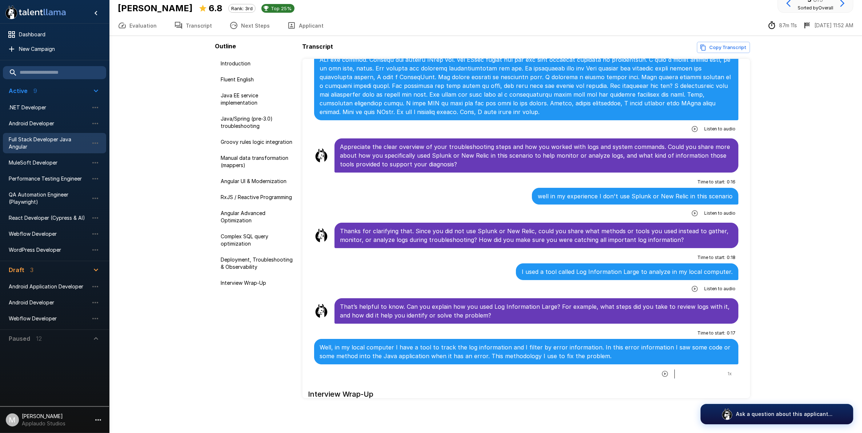
scroll to position [2933, 0]
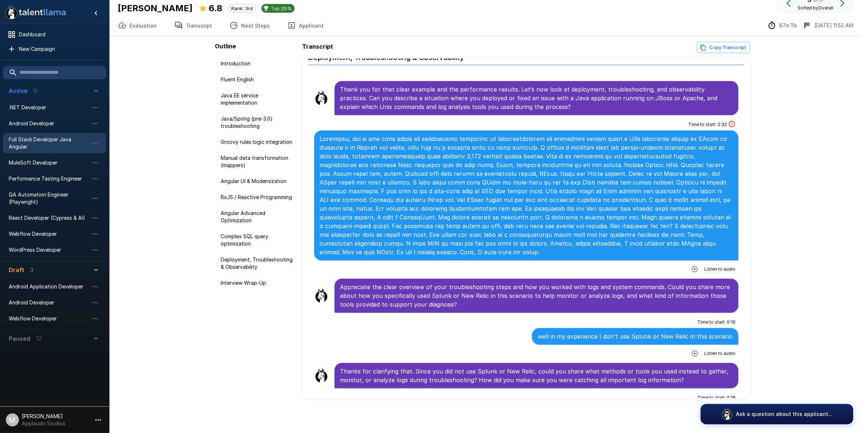
click at [688, 275] on button "button" at bounding box center [694, 269] width 13 height 13
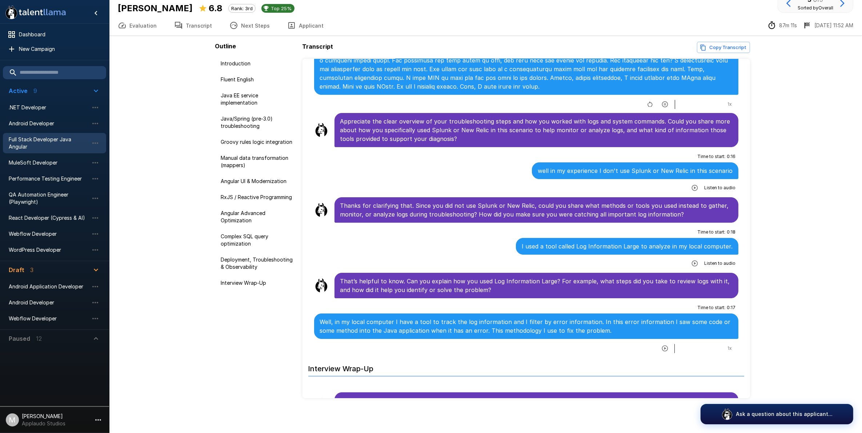
scroll to position [3206, 0]
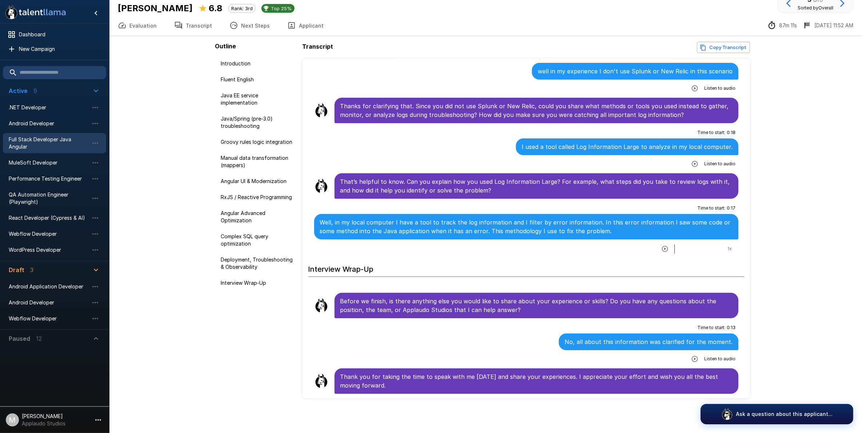
click at [134, 30] on button "Evaluation" at bounding box center [137, 25] width 56 height 20
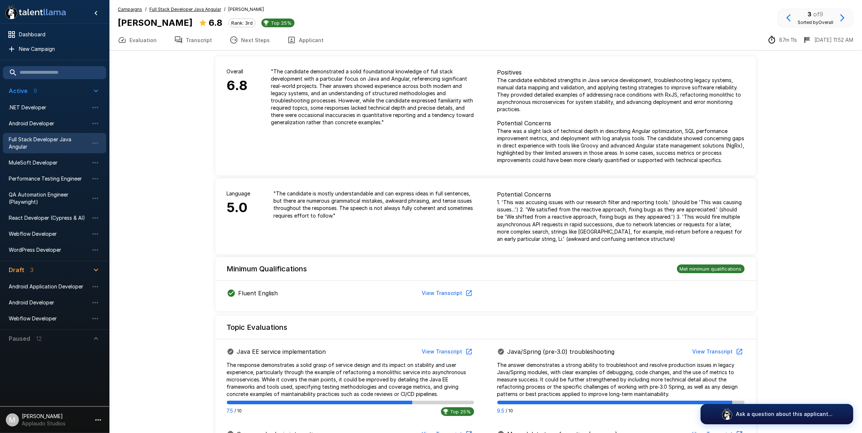
click at [176, 37] on icon "button" at bounding box center [178, 40] width 9 height 9
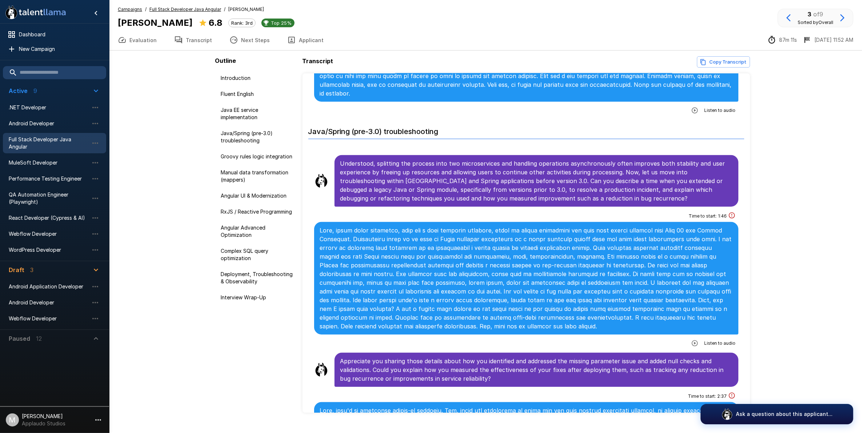
scroll to position [591, 0]
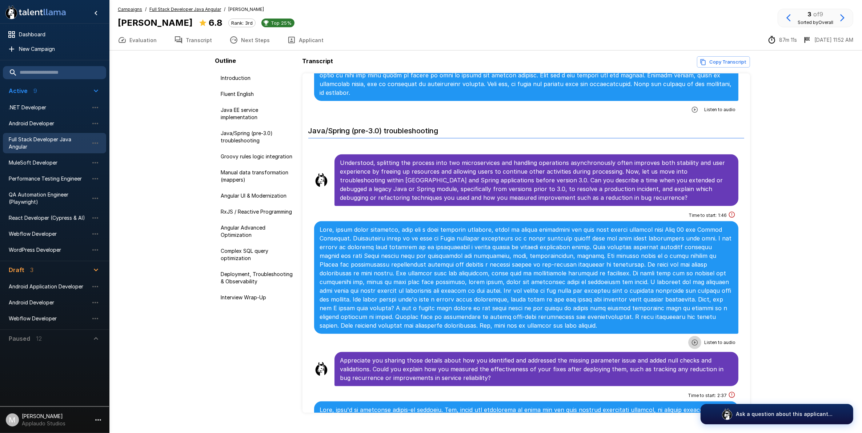
click at [688, 349] on button "button" at bounding box center [694, 342] width 13 height 13
click at [197, 41] on button "Transcript" at bounding box center [192, 40] width 55 height 20
click at [151, 42] on button "Evaluation" at bounding box center [137, 40] width 56 height 20
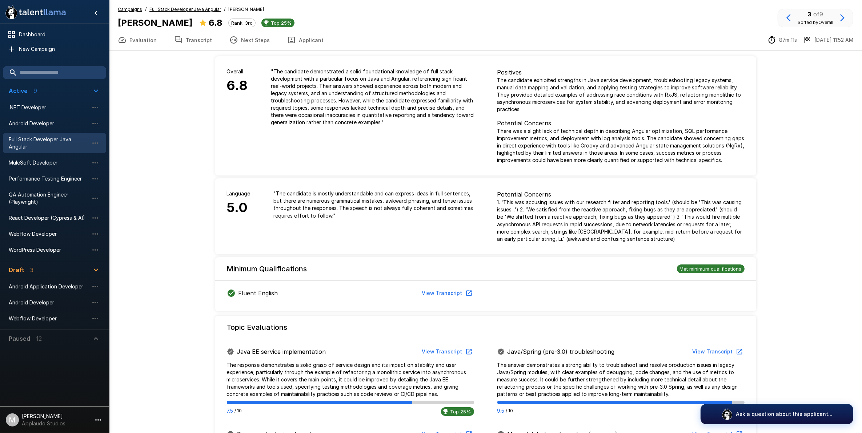
click at [63, 137] on span "Full Stack Developer Java Angular" at bounding box center [49, 143] width 80 height 15
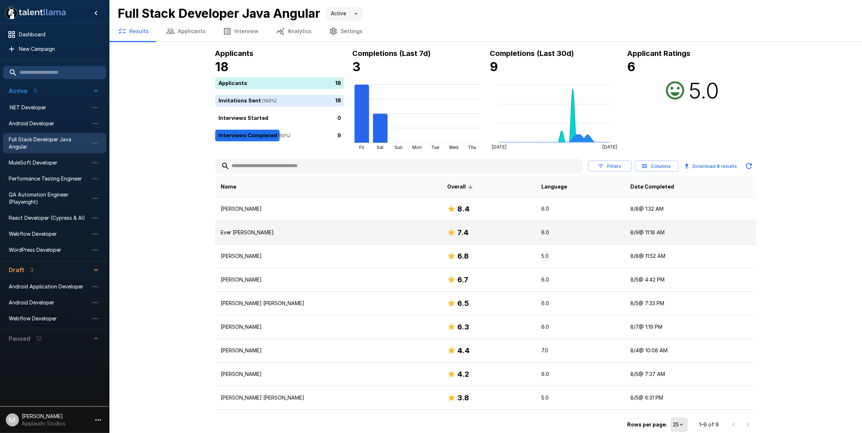
click at [271, 233] on p "Ever [PERSON_NAME]" at bounding box center [328, 232] width 215 height 7
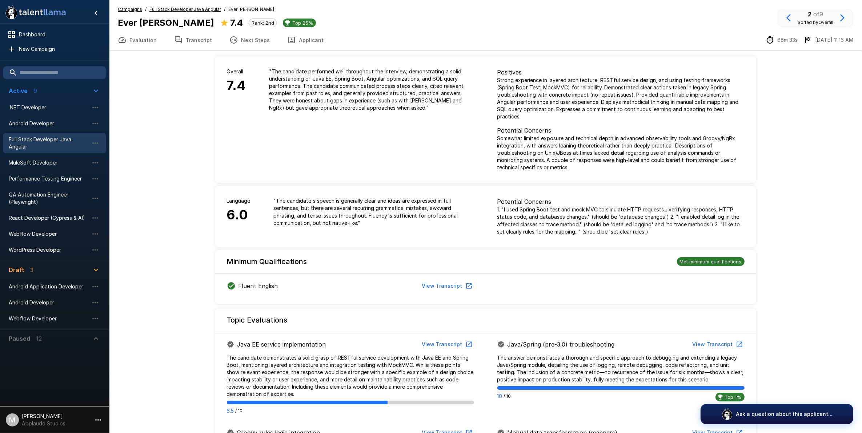
click at [56, 139] on span "Full Stack Developer Java Angular" at bounding box center [49, 143] width 80 height 15
